Goal: Task Accomplishment & Management: Manage account settings

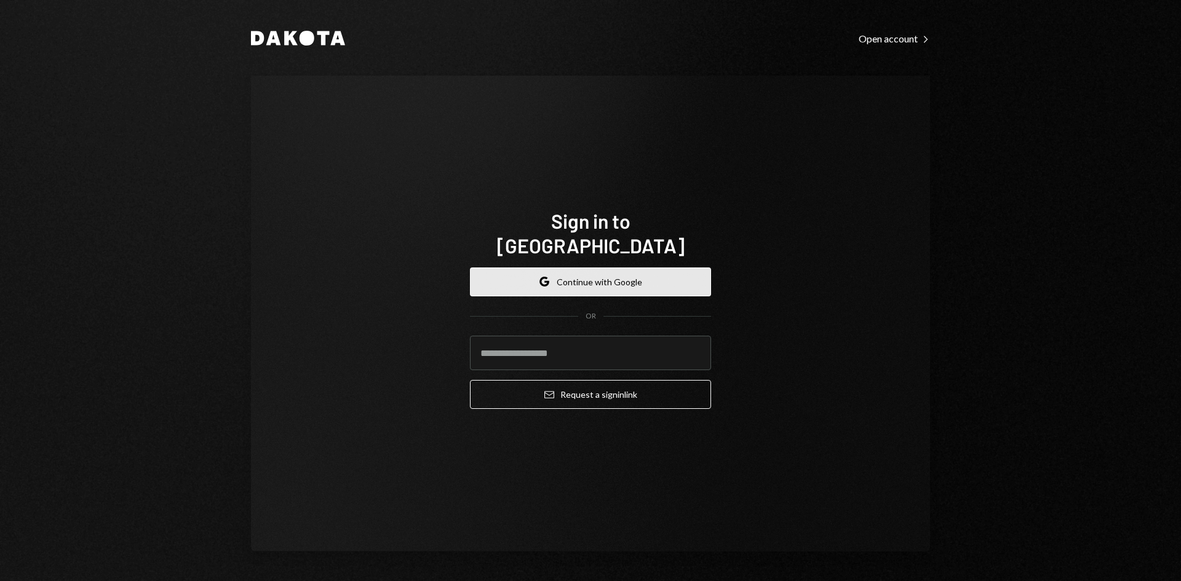
click at [583, 275] on button "Google Continue with Google" at bounding box center [590, 282] width 241 height 29
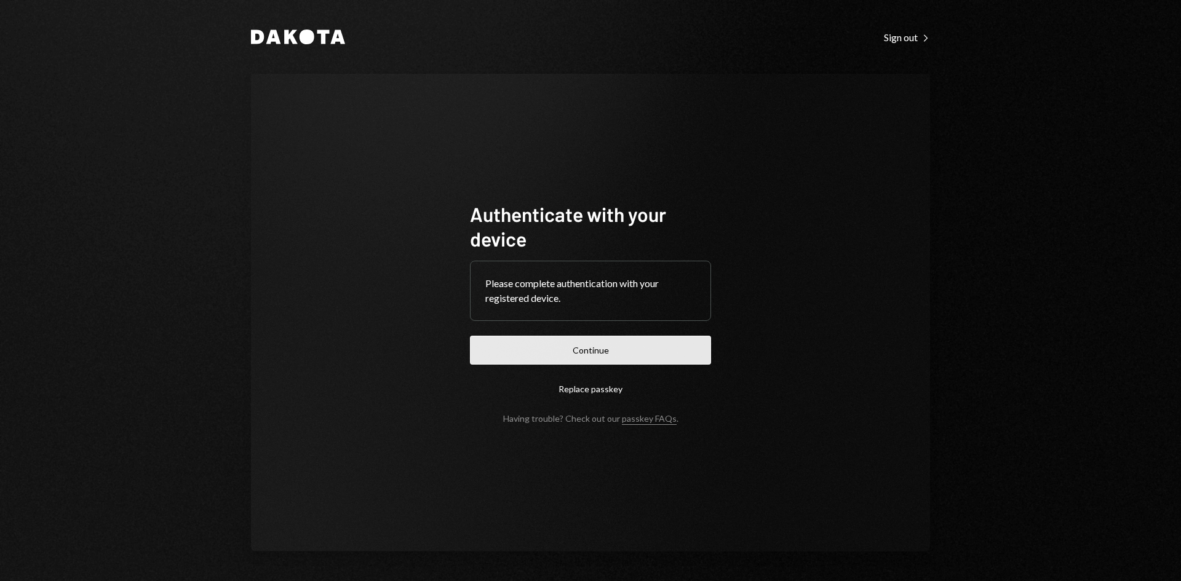
click at [553, 356] on button "Continue" at bounding box center [590, 350] width 241 height 29
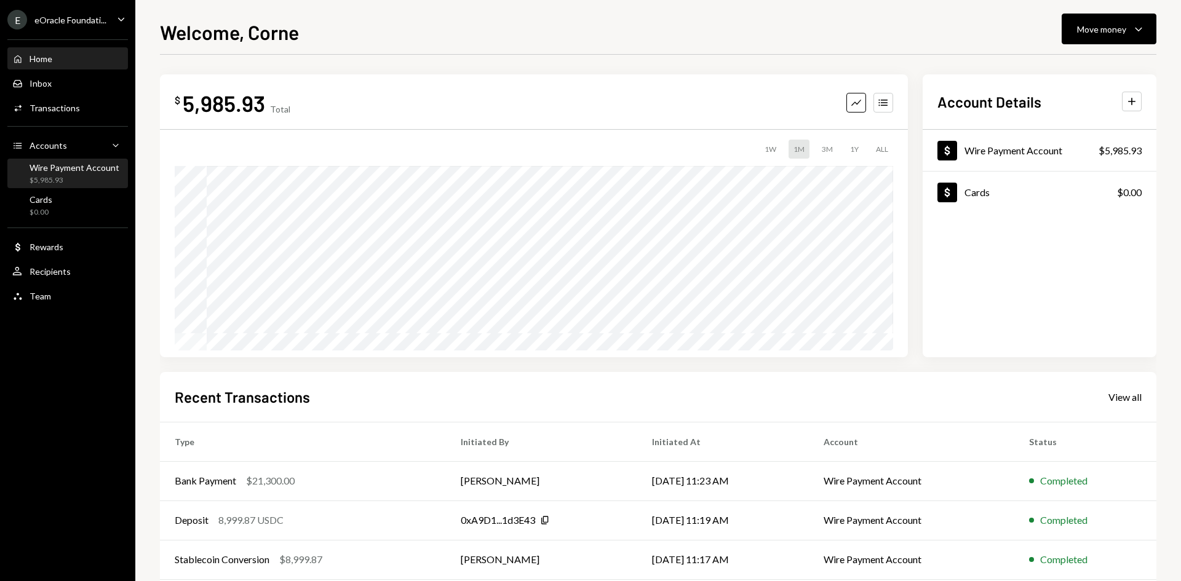
click at [70, 172] on div "Wire Payment Account $5,985.93" at bounding box center [75, 173] width 90 height 23
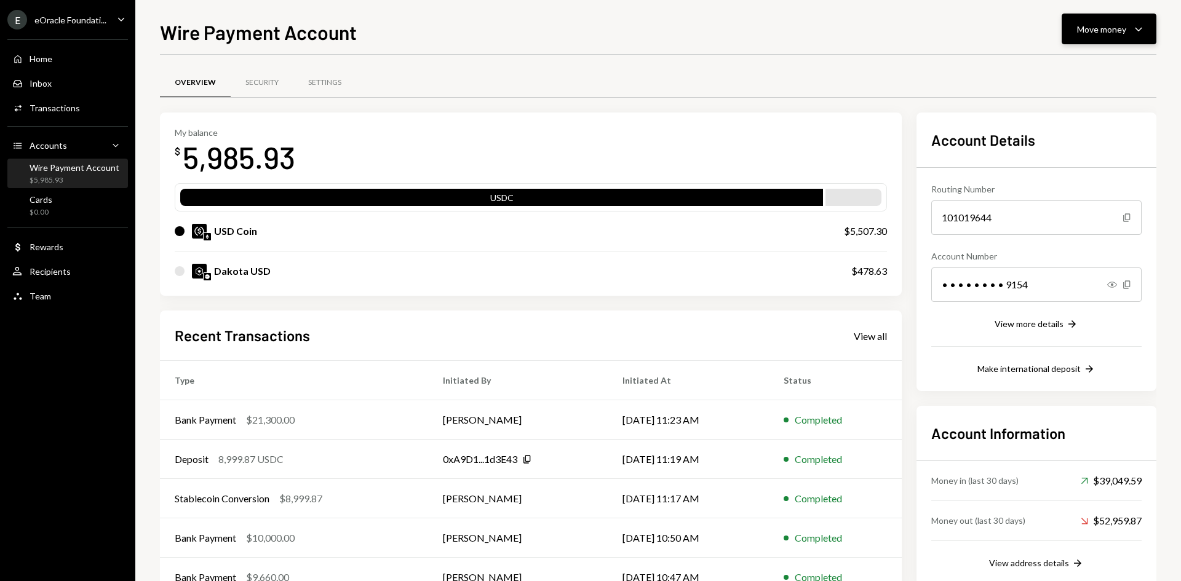
click at [1110, 22] on div "Move money Caret Down" at bounding box center [1109, 29] width 64 height 15
click at [1098, 122] on div "Deposit" at bounding box center [1100, 121] width 90 height 13
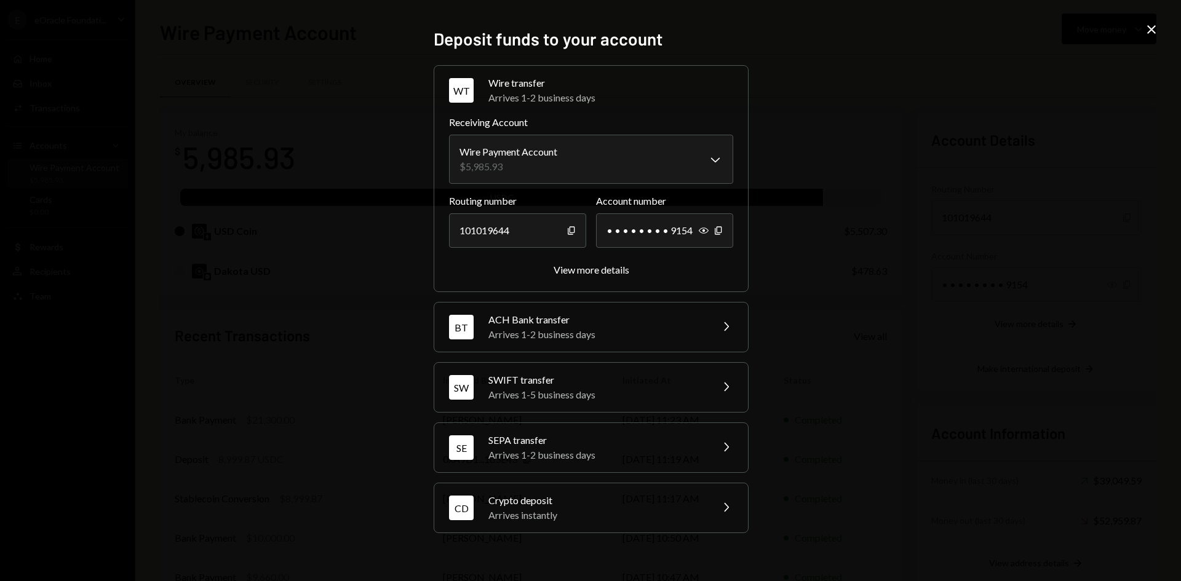
click at [554, 503] on div "Crypto deposit" at bounding box center [596, 500] width 215 height 15
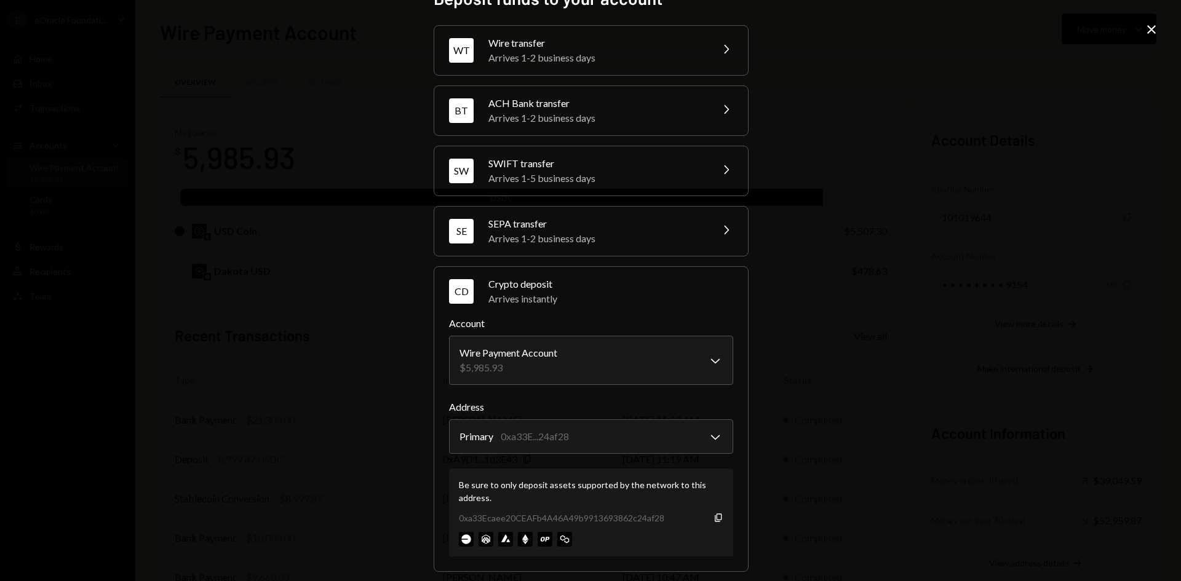
scroll to position [38, 0]
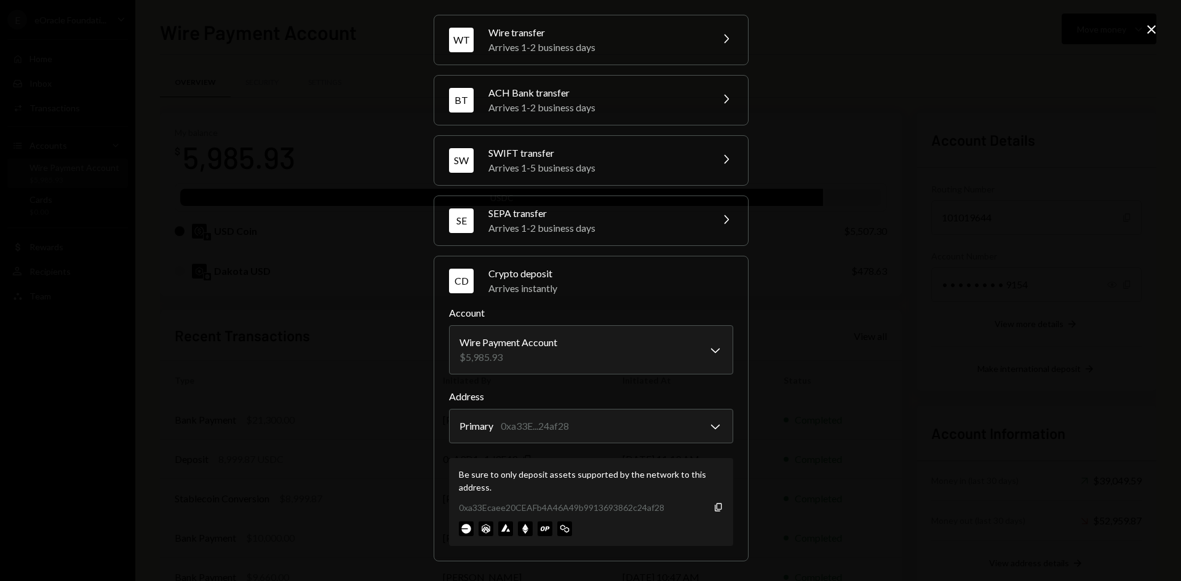
click at [192, 192] on div "**********" at bounding box center [590, 290] width 1181 height 581
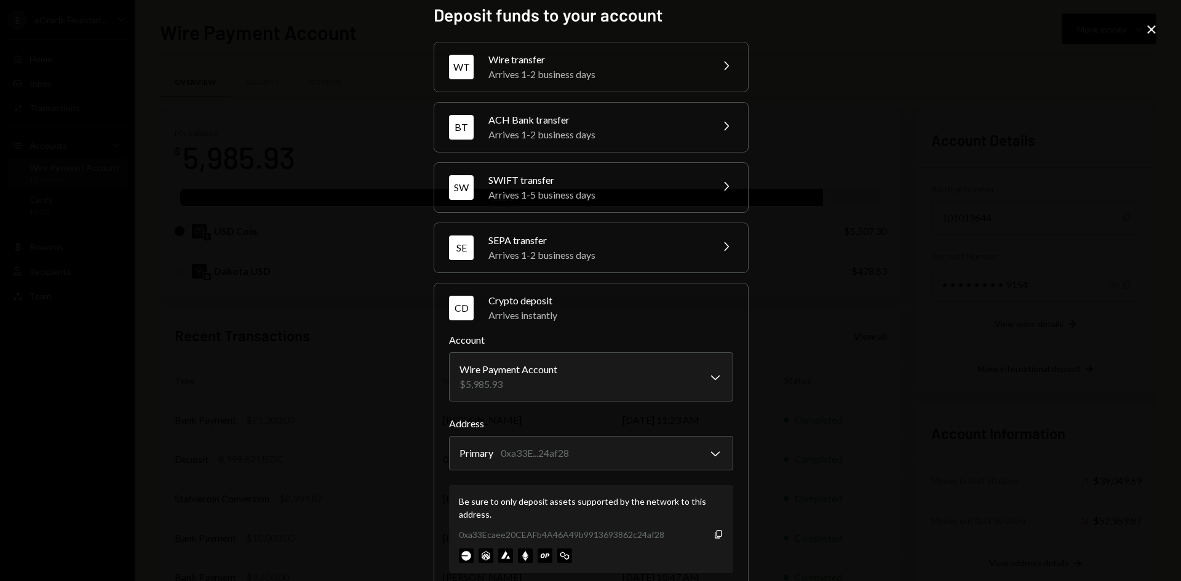
scroll to position [0, 0]
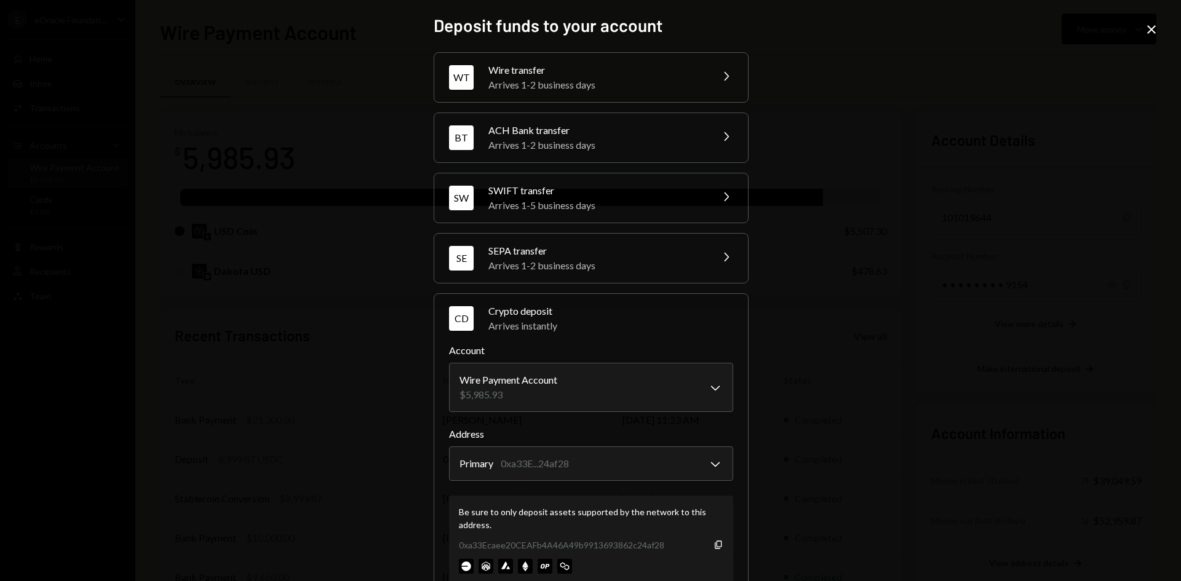
click at [1145, 28] on div "**********" at bounding box center [590, 290] width 1181 height 581
click at [1155, 34] on icon "Close" at bounding box center [1152, 29] width 15 height 15
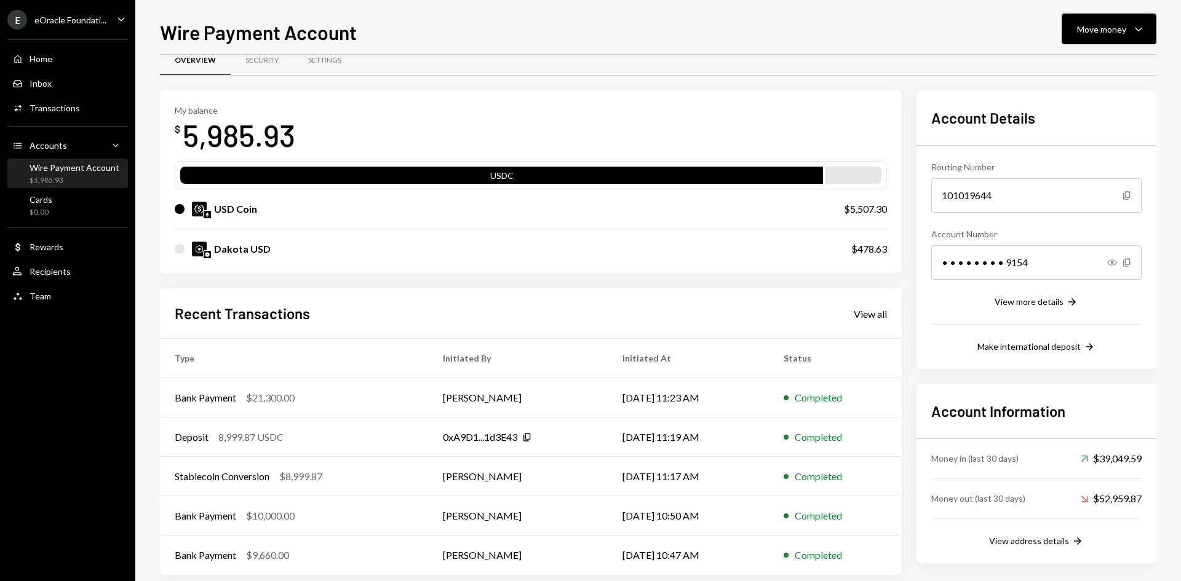
scroll to position [41, 0]
